Goal: Share content

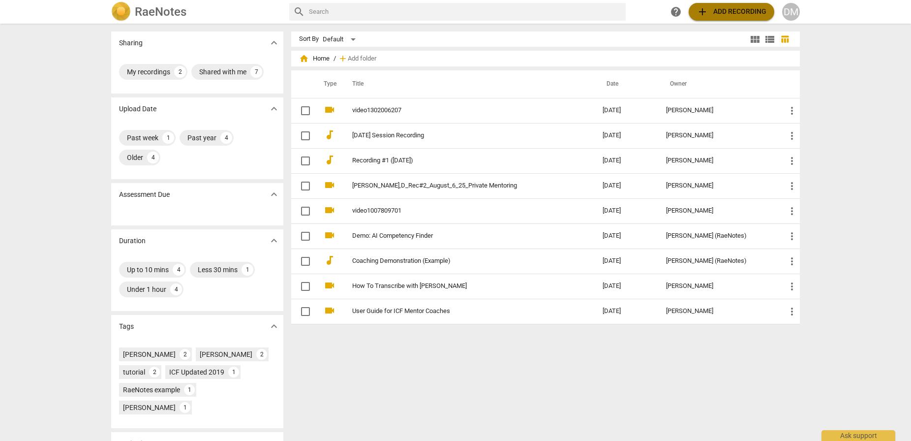
click at [754, 14] on span "add Add recording" at bounding box center [732, 12] width 70 height 12
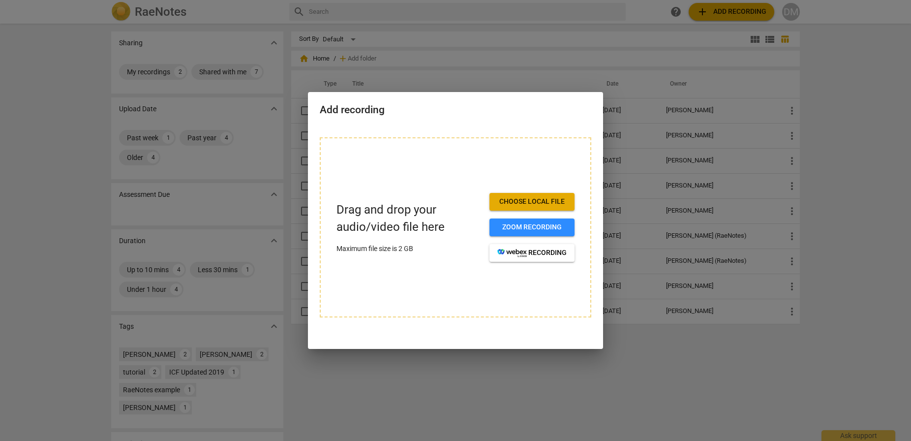
click at [792, 12] on div at bounding box center [455, 220] width 911 height 441
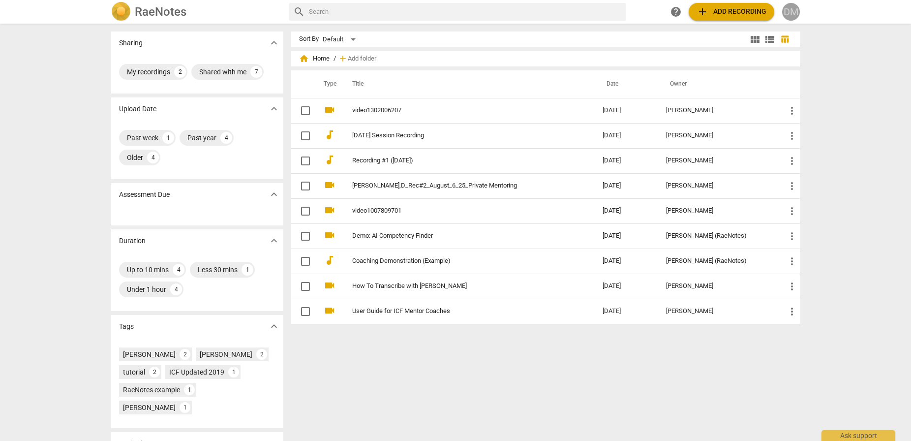
click at [792, 18] on div "DM" at bounding box center [791, 12] width 18 height 18
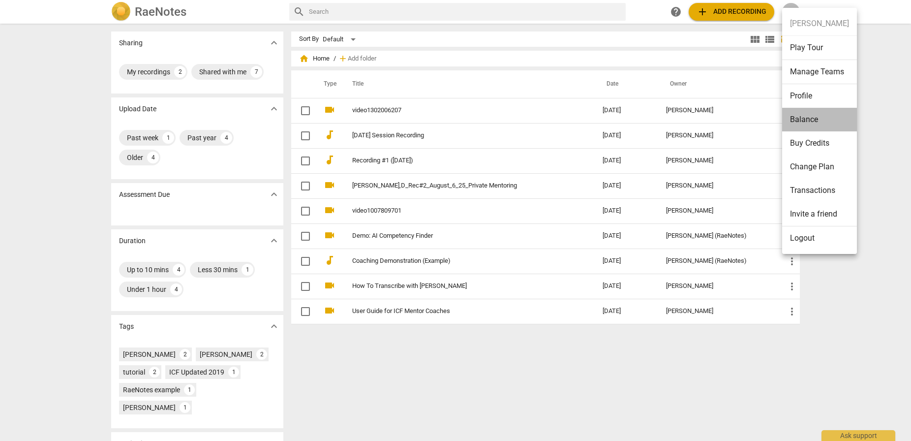
click at [822, 121] on li "Balance" at bounding box center [819, 120] width 75 height 24
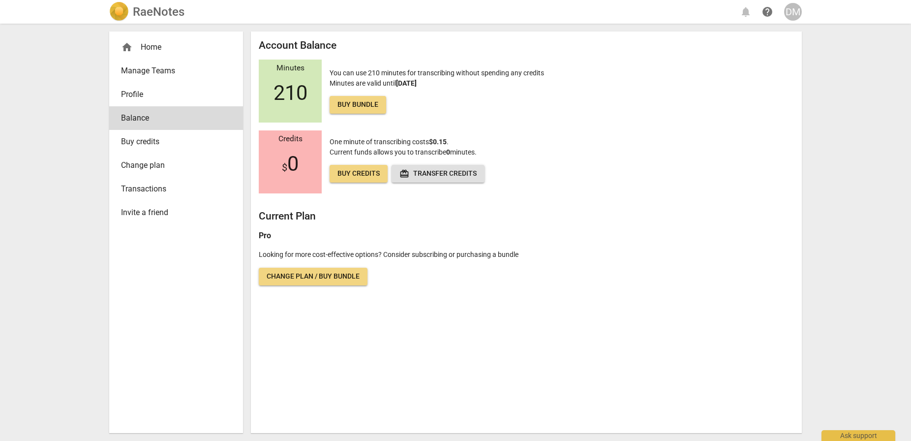
click at [126, 46] on span "home" at bounding box center [127, 47] width 12 height 12
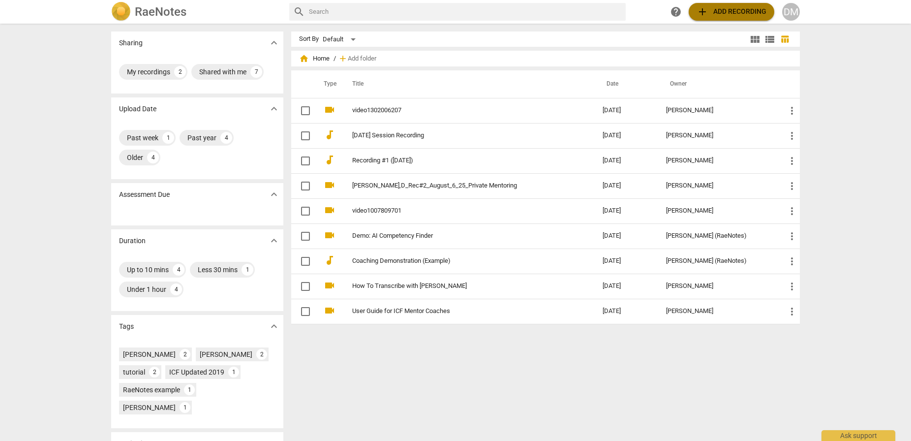
click at [739, 9] on span "add Add recording" at bounding box center [732, 12] width 70 height 12
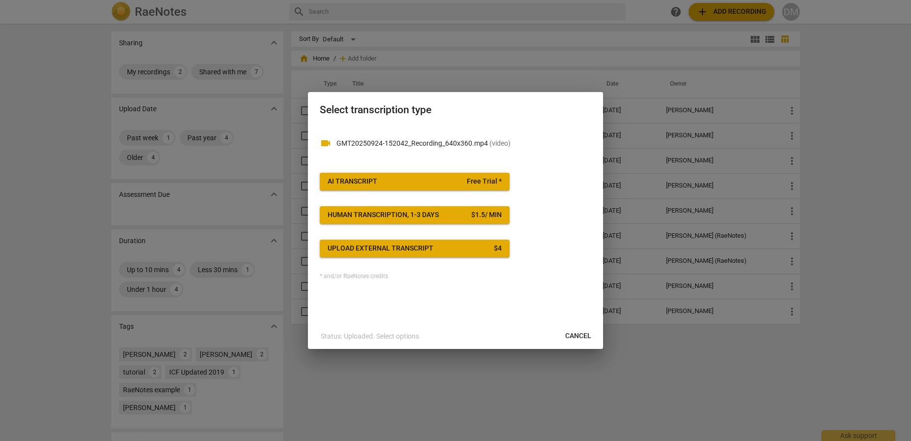
click at [400, 183] on span "AI Transcript Free Trial *" at bounding box center [415, 182] width 174 height 10
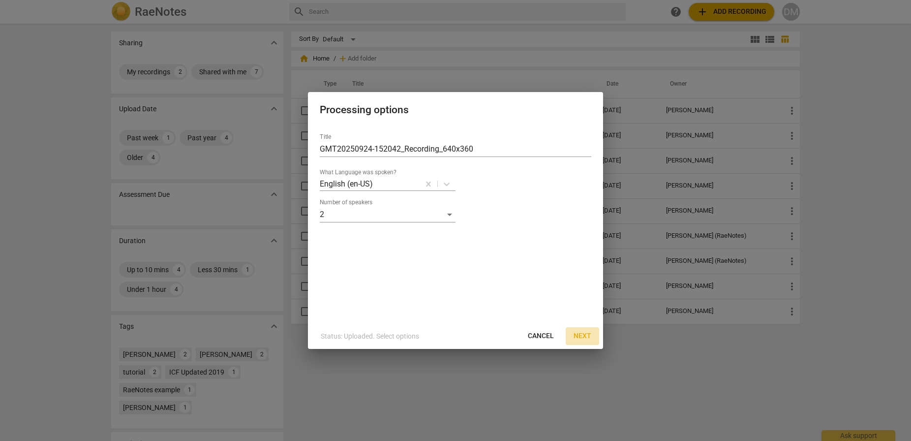
click at [584, 337] on span "Next" at bounding box center [583, 336] width 18 height 10
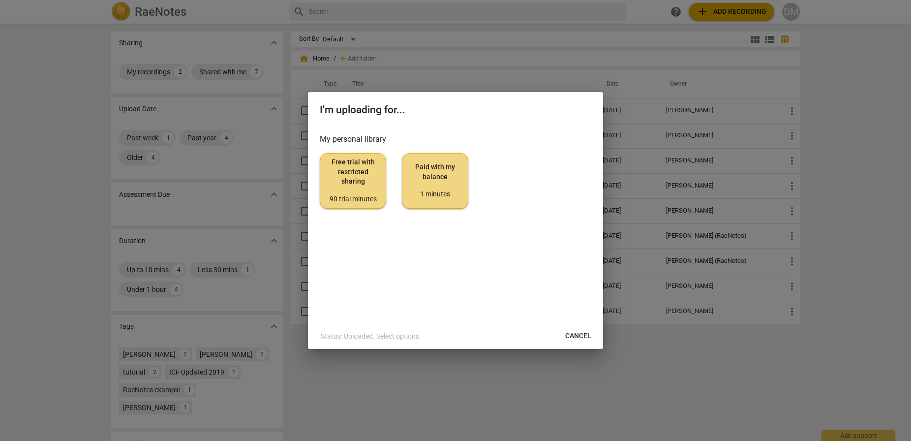
click at [440, 191] on div "1 minutes" at bounding box center [435, 194] width 50 height 10
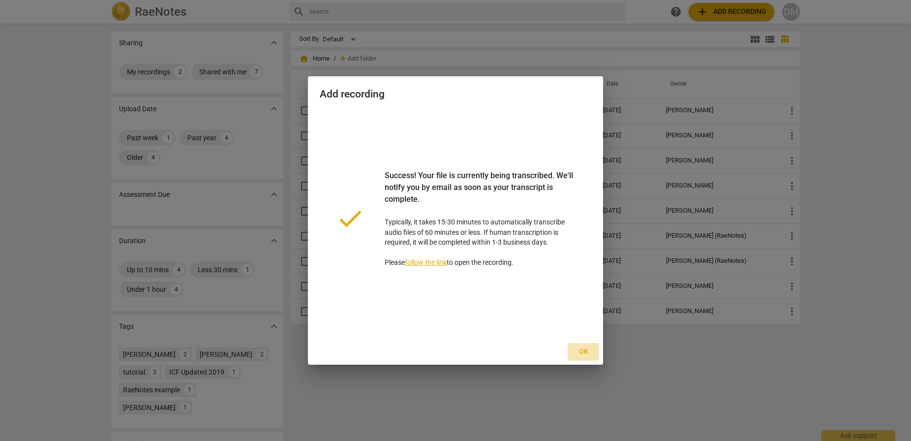
click at [586, 353] on span "Ok" at bounding box center [584, 352] width 16 height 10
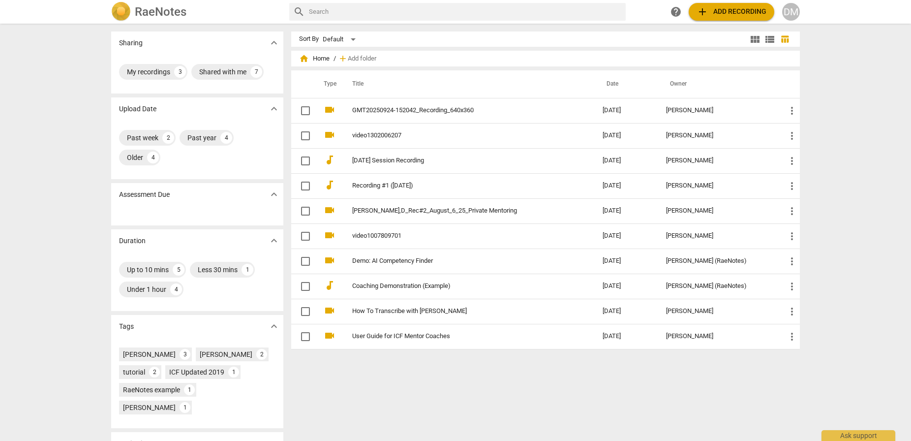
click at [794, 12] on div "DM" at bounding box center [791, 12] width 18 height 18
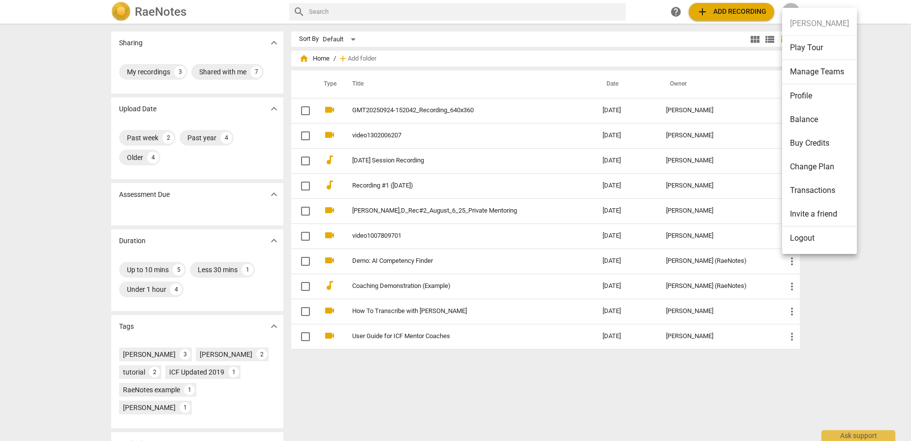
click at [815, 119] on li "Balance" at bounding box center [819, 120] width 75 height 24
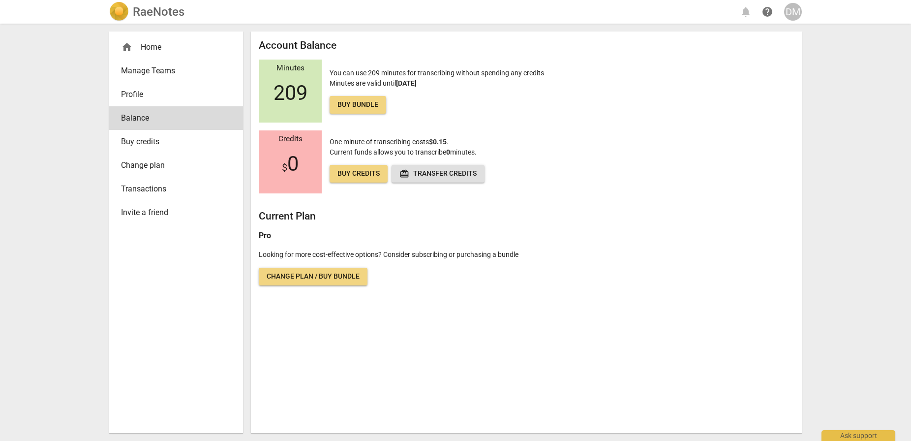
click at [148, 43] on div "home Home" at bounding box center [172, 47] width 102 height 12
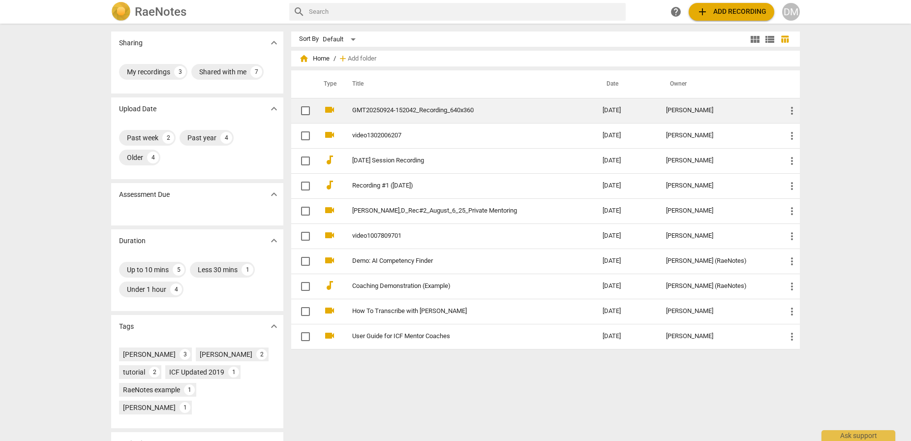
click at [427, 111] on link "GMT20250924-152042_Recording_640x360" at bounding box center [459, 110] width 215 height 7
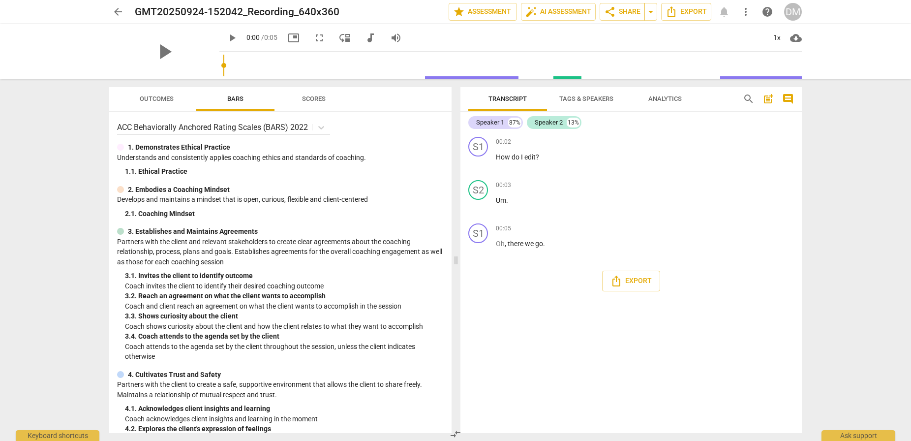
click at [589, 95] on span "Tags & Speakers" at bounding box center [587, 98] width 54 height 7
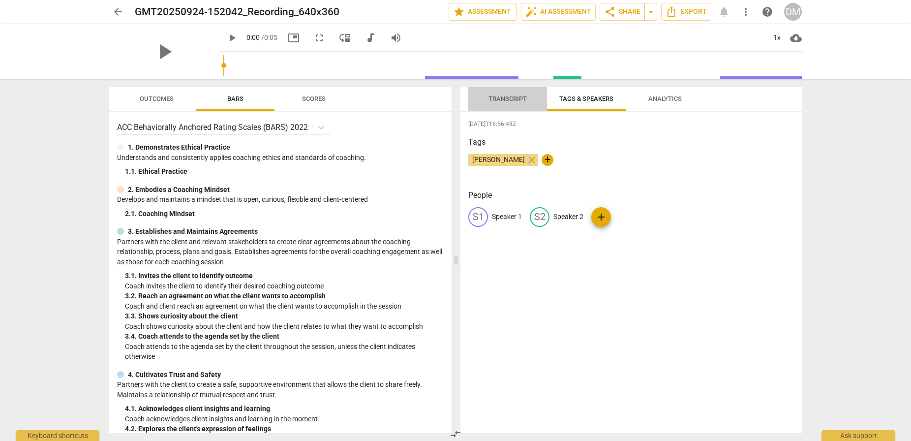
click at [523, 95] on span "Transcript" at bounding box center [508, 98] width 38 height 7
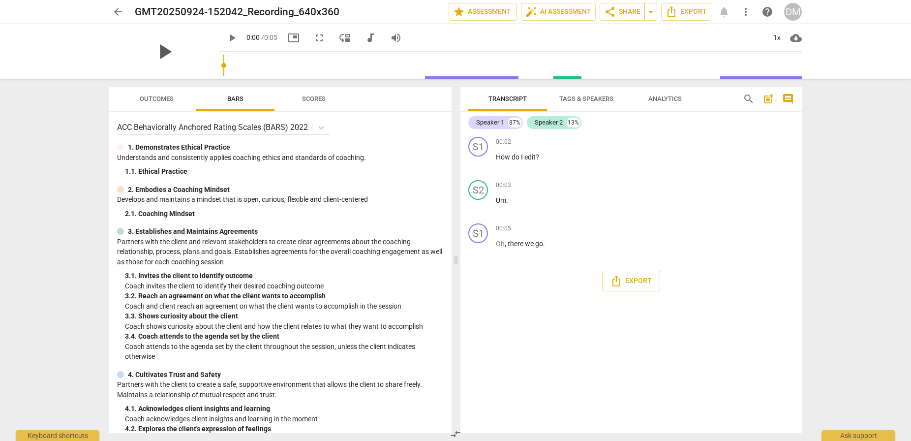
click at [154, 47] on span "play_arrow" at bounding box center [165, 52] width 26 height 26
type input "5"
click at [112, 8] on span "arrow_back" at bounding box center [118, 12] width 12 height 12
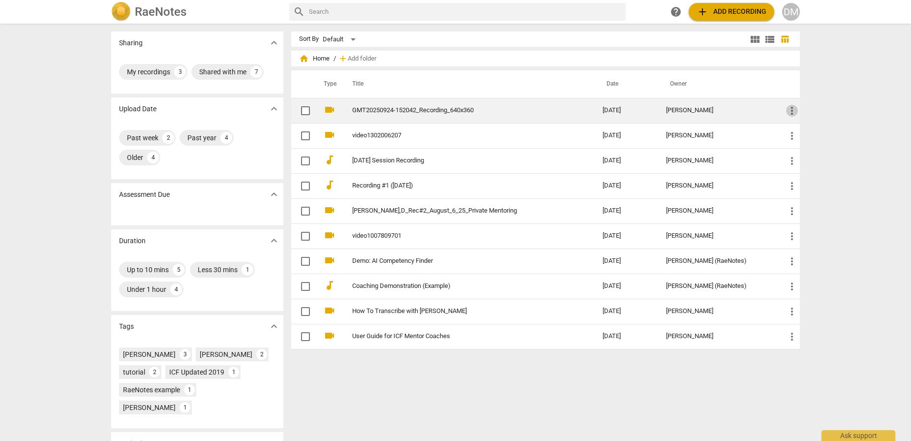
click at [791, 111] on span "more_vert" at bounding box center [792, 111] width 12 height 12
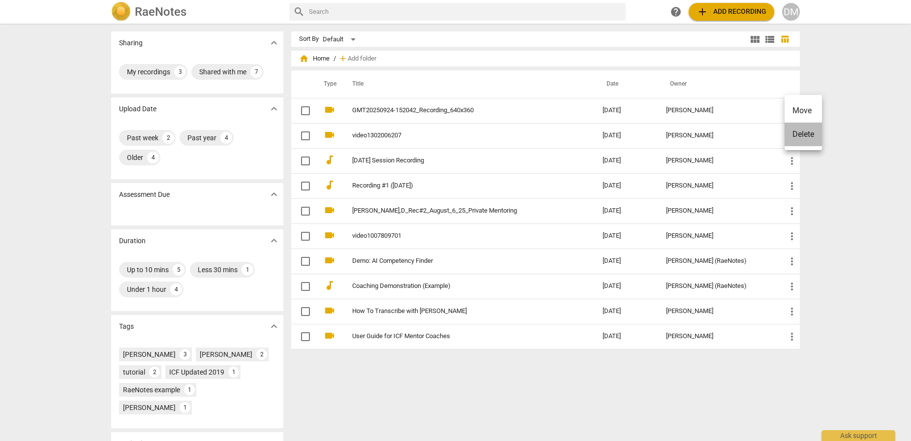
click at [804, 141] on li "Delete" at bounding box center [803, 135] width 37 height 24
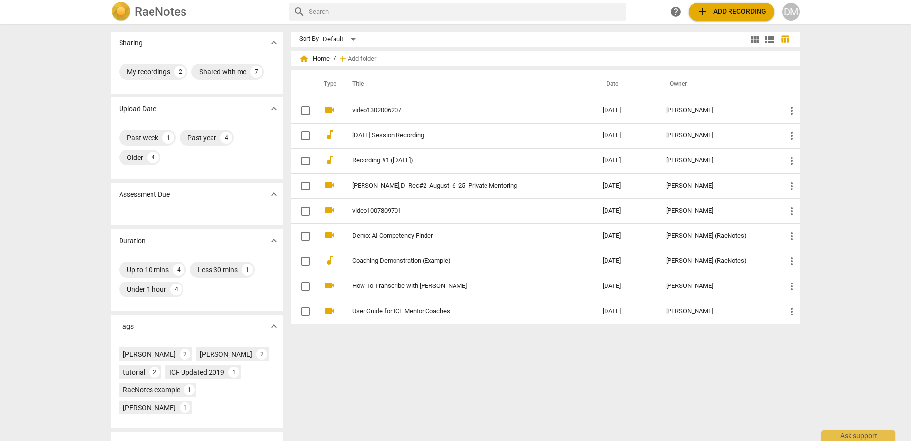
click at [746, 13] on span "add Add recording" at bounding box center [732, 12] width 70 height 12
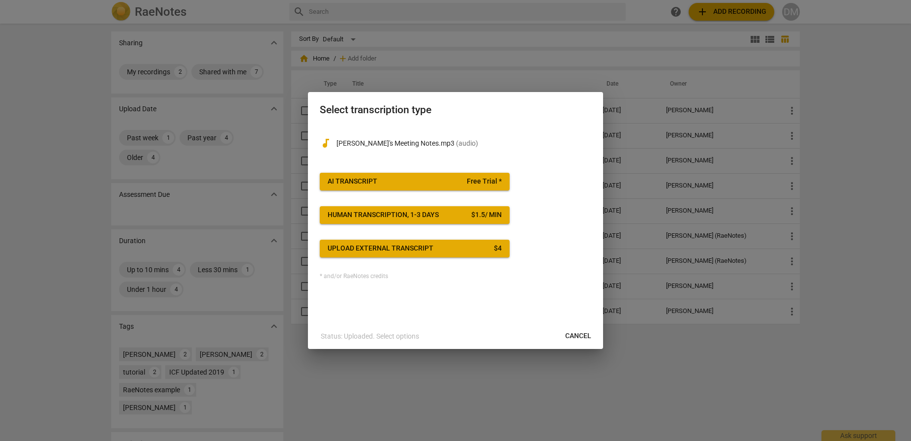
click at [408, 183] on span "AI Transcript Free Trial *" at bounding box center [415, 182] width 174 height 10
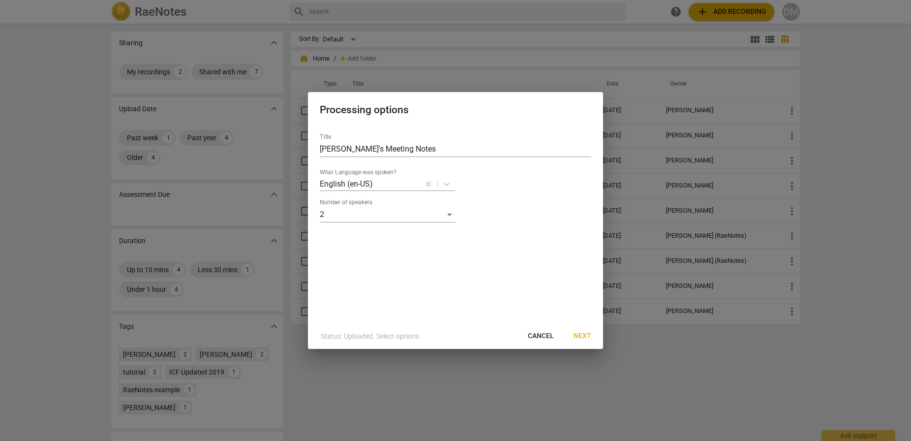
click at [583, 336] on span "Next" at bounding box center [583, 336] width 18 height 10
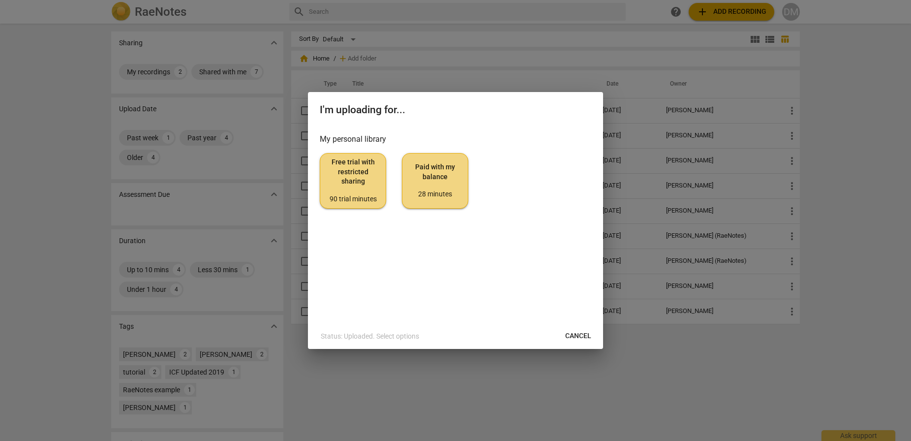
click at [427, 181] on span "Paid with my balance 28 minutes" at bounding box center [435, 180] width 50 height 37
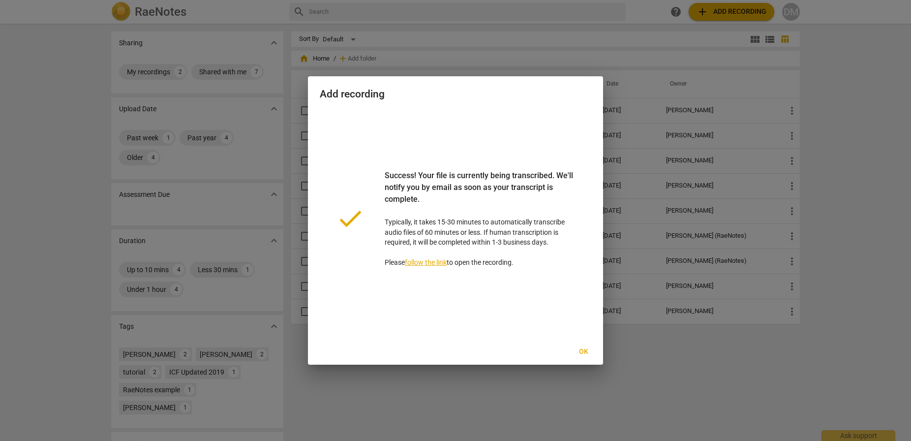
click at [583, 351] on span "Ok" at bounding box center [584, 352] width 16 height 10
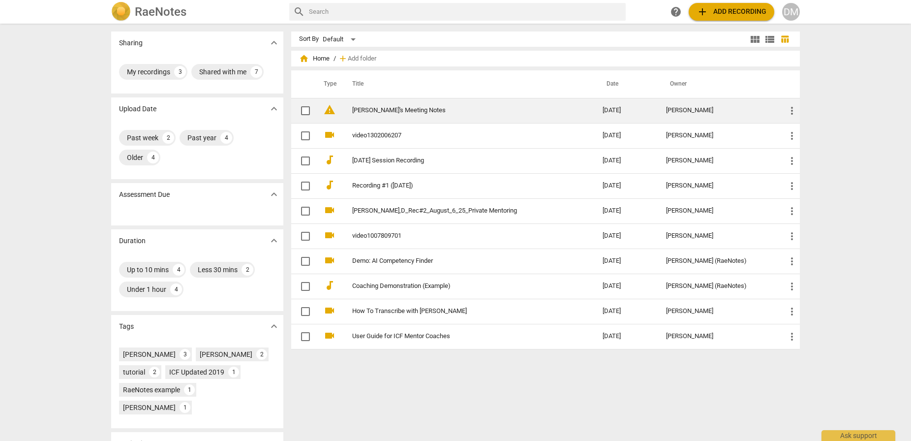
click at [330, 112] on span "warning" at bounding box center [330, 110] width 12 height 12
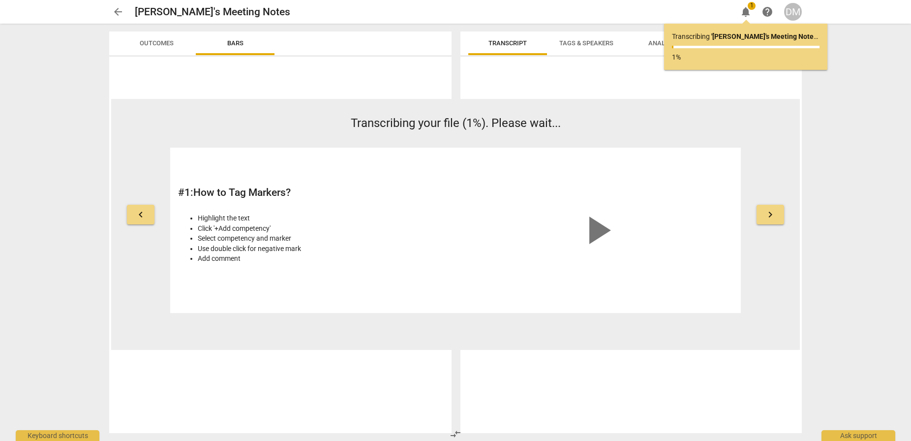
click at [772, 110] on div "keyboard_arrow_left Transcribing your file (1%). Please wait... # 1 : How to Ta…" at bounding box center [455, 224] width 689 height 251
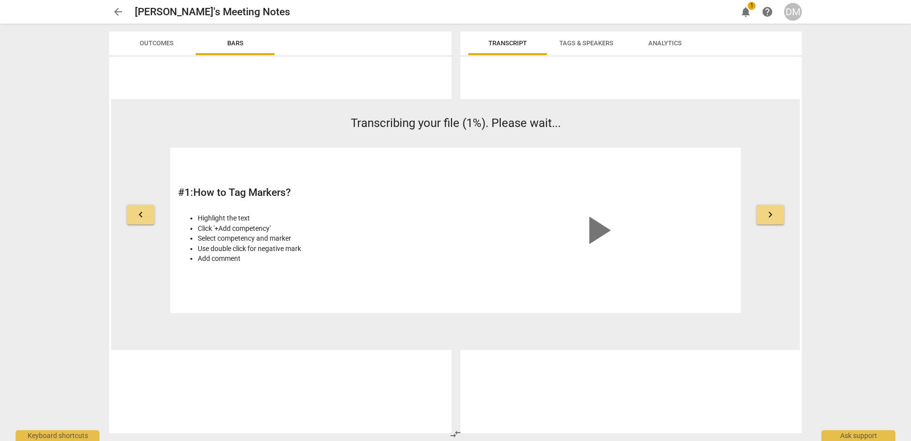
click at [115, 11] on span "arrow_back" at bounding box center [118, 12] width 12 height 12
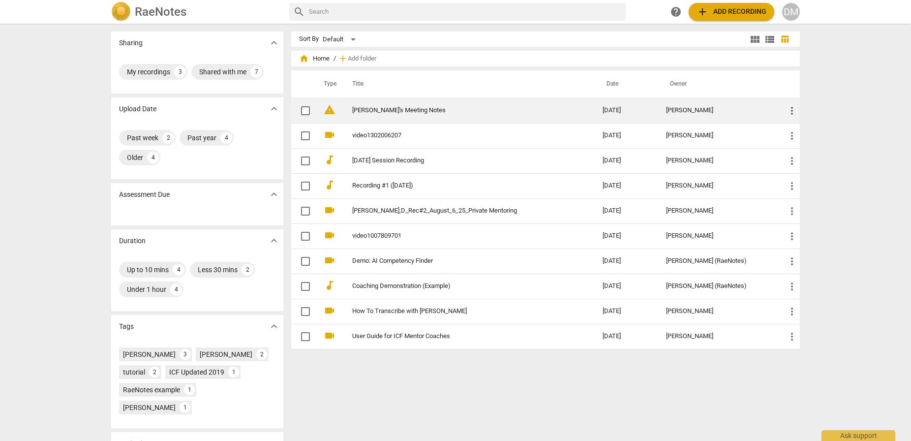
click at [470, 112] on link "Jaslyn's Meeting Notes" at bounding box center [459, 110] width 215 height 7
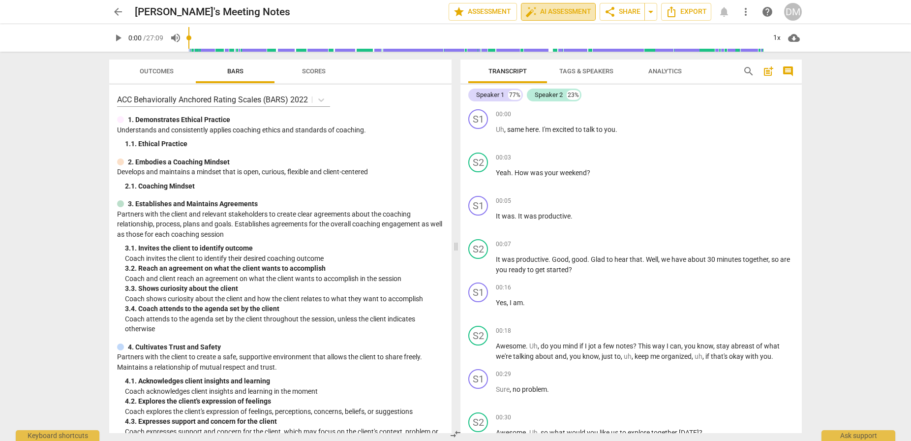
click at [535, 11] on span "auto_fix_high AI Assessment" at bounding box center [559, 12] width 66 height 12
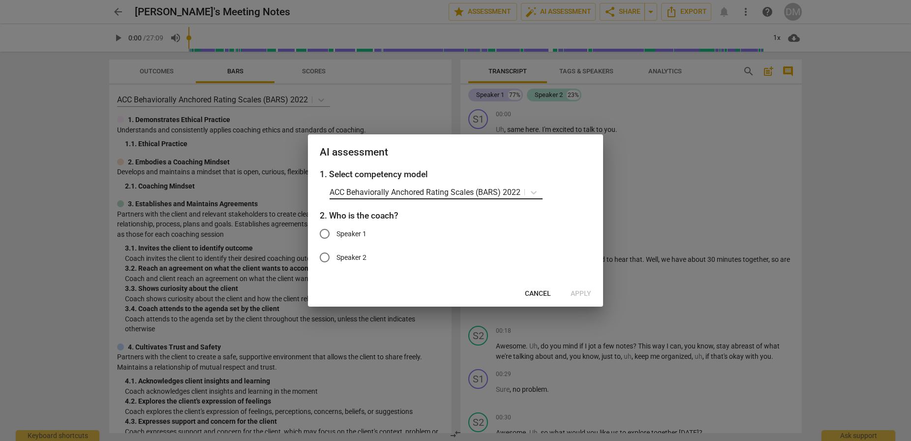
click at [454, 198] on div "ACC Behaviorally Anchored Rating Scales (BARS) 2022" at bounding box center [427, 192] width 195 height 14
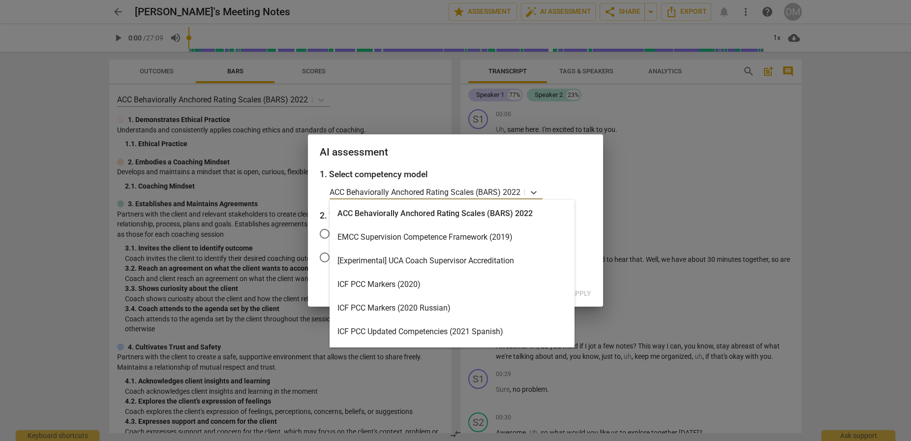
click at [487, 274] on div "ICF PCC Markers (2020)" at bounding box center [452, 285] width 245 height 24
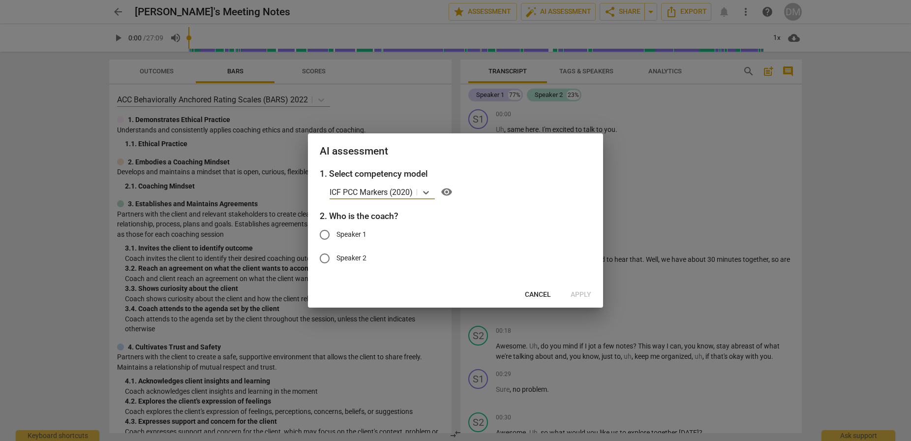
click at [327, 232] on input "Speaker 1" at bounding box center [325, 235] width 24 height 24
radio input "true"
click at [324, 256] on input "Speaker 2" at bounding box center [325, 259] width 24 height 24
radio input "true"
click at [322, 233] on input "Speaker 1" at bounding box center [325, 235] width 24 height 24
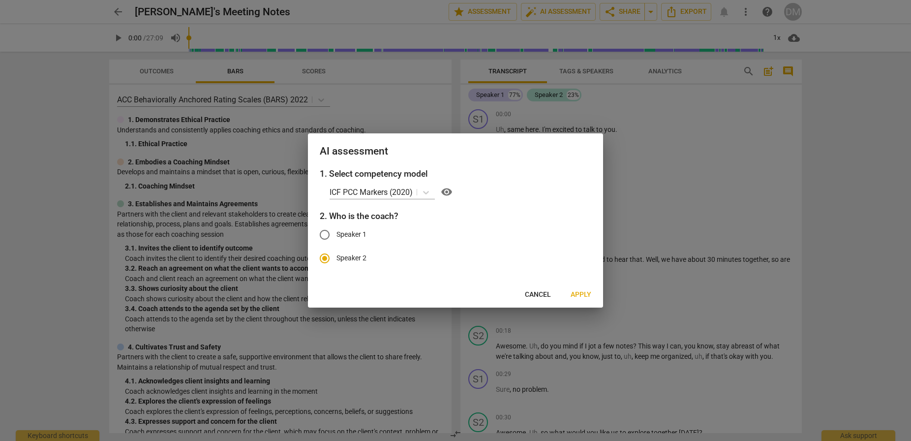
radio input "true"
click at [327, 260] on input "Speaker 2" at bounding box center [325, 259] width 24 height 24
radio input "true"
radio input "false"
click at [584, 294] on span "Apply" at bounding box center [581, 295] width 21 height 10
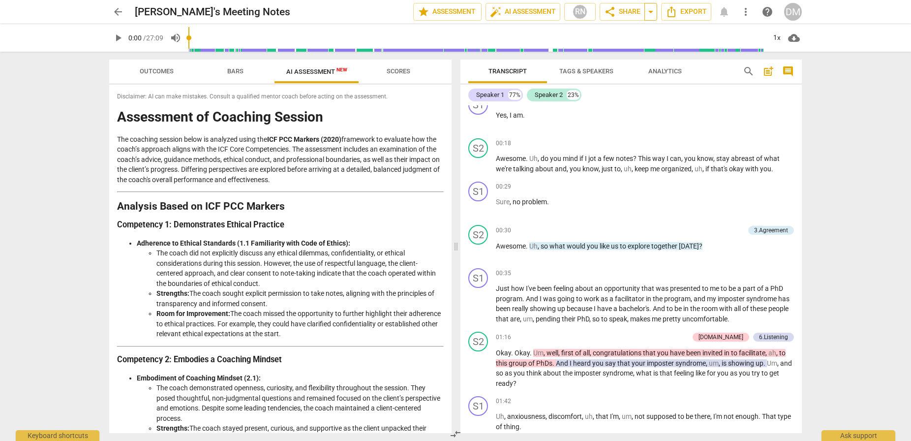
click at [653, 14] on span "arrow_drop_down" at bounding box center [651, 12] width 12 height 12
click at [627, 14] on span "share Share" at bounding box center [622, 12] width 36 height 12
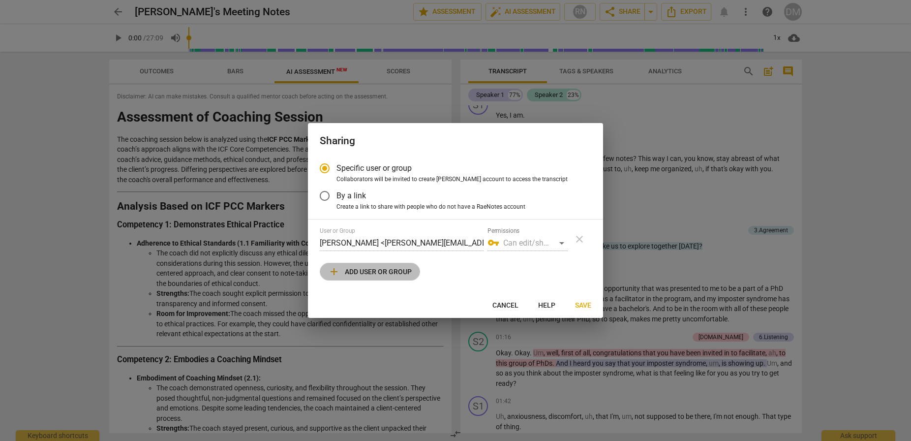
click at [372, 272] on span "add Add user or group" at bounding box center [370, 272] width 84 height 12
radio input "false"
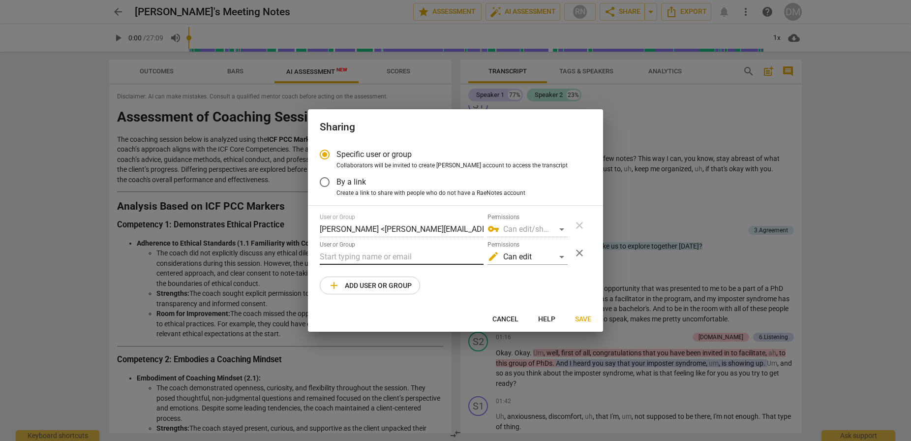
click at [390, 254] on input "text" at bounding box center [402, 257] width 164 height 16
paste input "jivroberts@gmail.com"
type input "jivroberts@gmail.com"
click at [538, 256] on div "edit Can edit" at bounding box center [528, 257] width 80 height 16
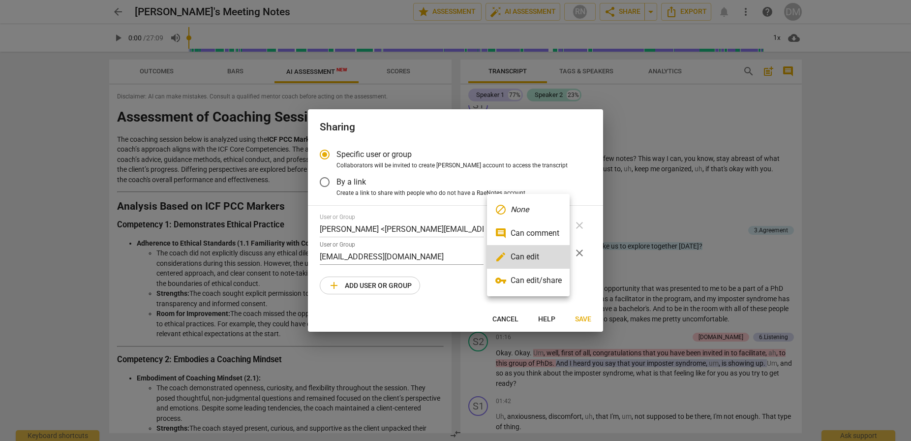
click at [440, 282] on div at bounding box center [455, 220] width 911 height 441
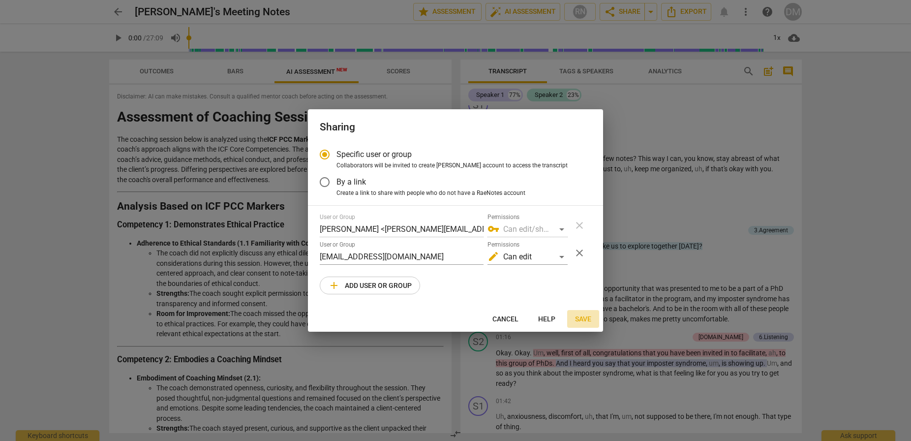
click at [587, 319] on span "Save" at bounding box center [583, 319] width 16 height 10
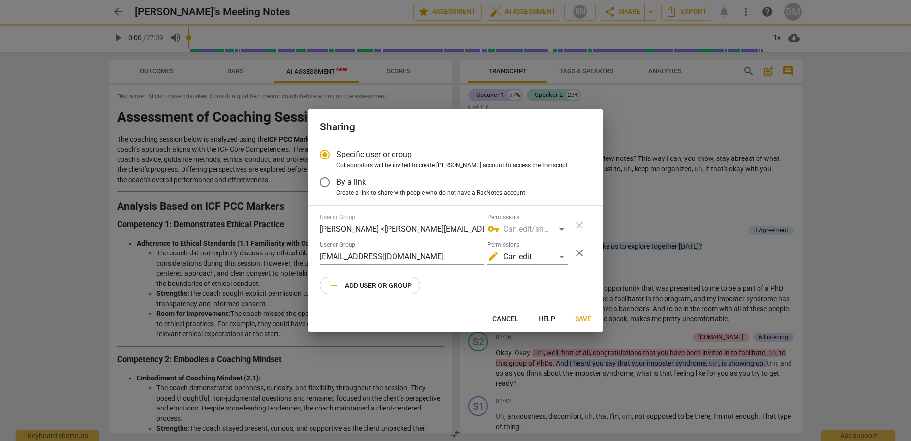
radio input "false"
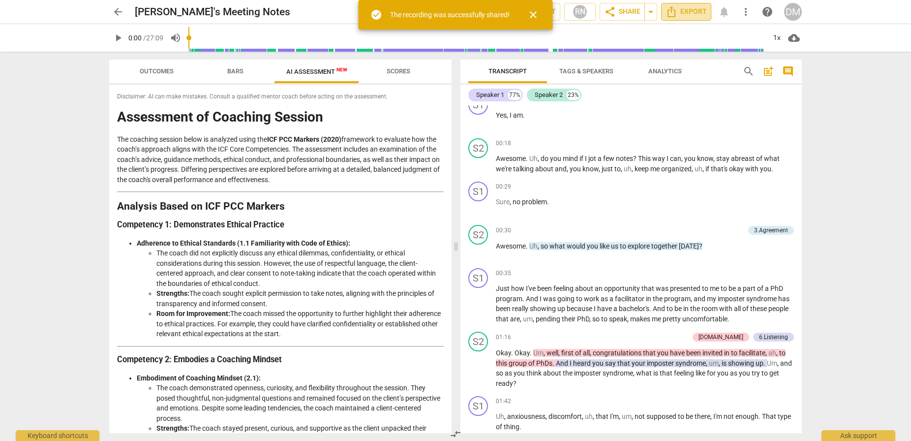
click at [687, 13] on span "Export" at bounding box center [686, 12] width 41 height 12
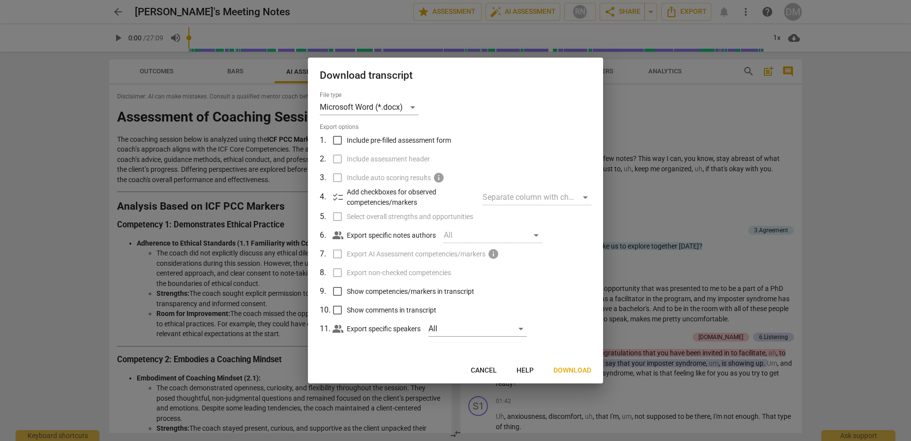
click at [484, 371] on span "Cancel" at bounding box center [484, 371] width 26 height 10
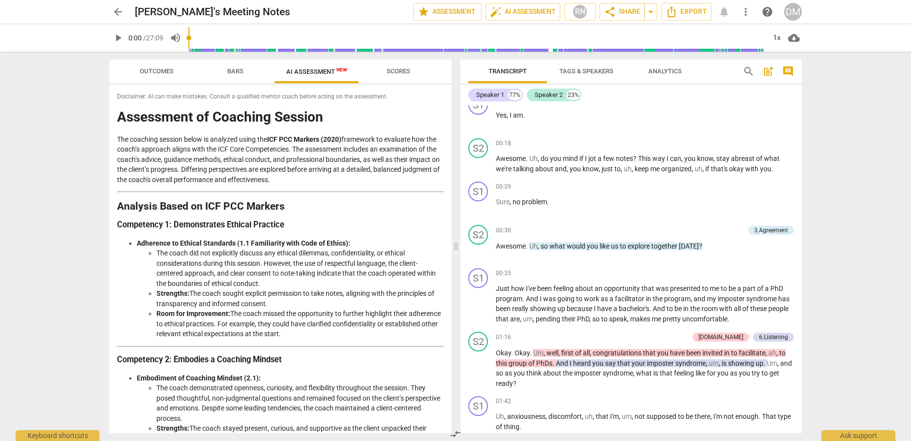
click at [794, 12] on div "DM" at bounding box center [793, 12] width 18 height 18
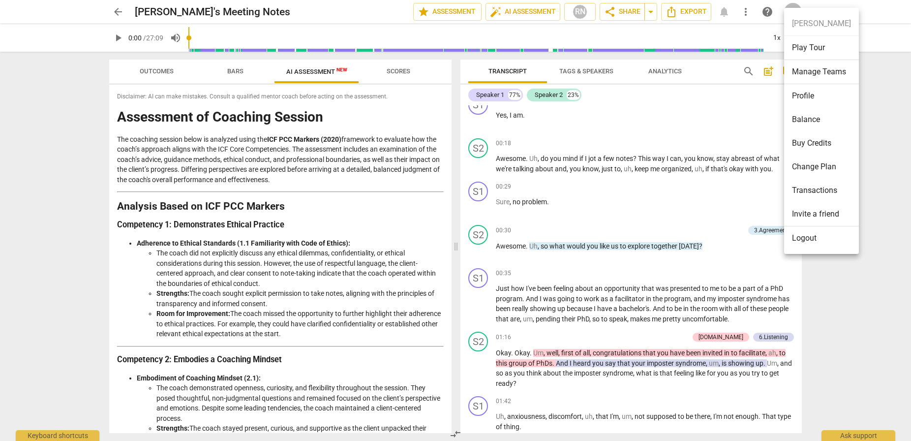
click at [817, 122] on li "Balance" at bounding box center [821, 120] width 75 height 24
